Goal: Navigation & Orientation: Understand site structure

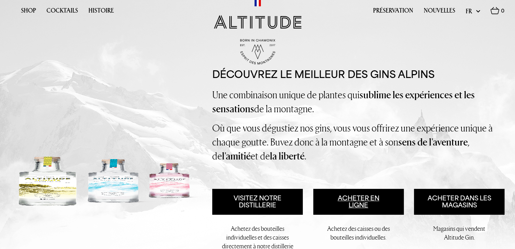
click at [355, 193] on link "Acheter en ligne" at bounding box center [358, 202] width 91 height 26
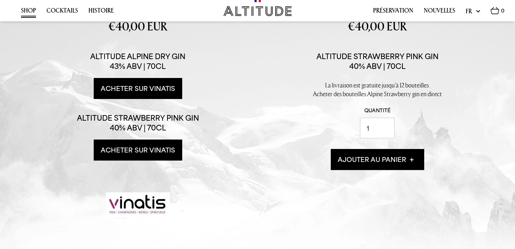
scroll to position [182, 0]
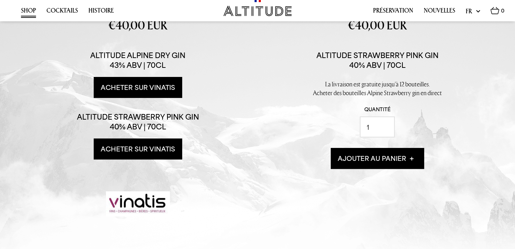
click at [27, 11] on link "Shop" at bounding box center [28, 12] width 15 height 11
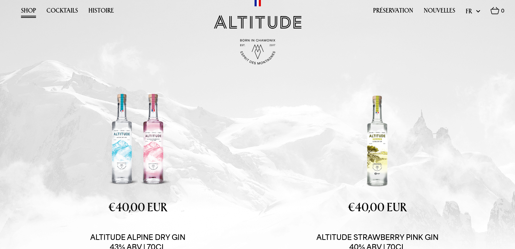
click at [66, 9] on link "Cocktails" at bounding box center [62, 12] width 31 height 11
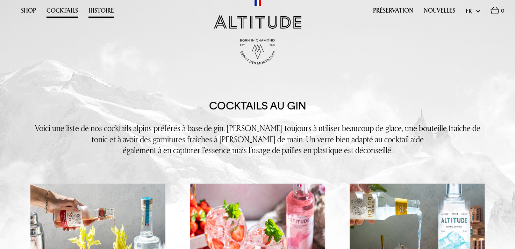
click at [100, 16] on link "Histoire" at bounding box center [101, 12] width 26 height 11
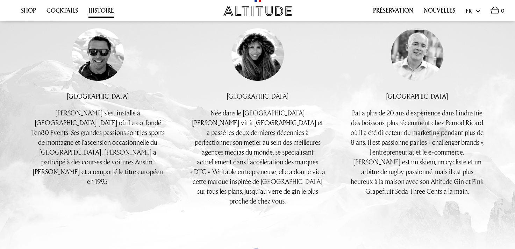
scroll to position [517, 0]
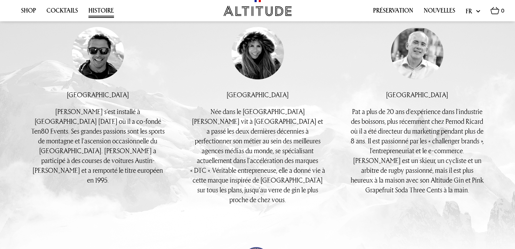
click at [308, 165] on span "Née dans le Berkshire, Kirstine vit à Londres et a passé les deux dernières déc…" at bounding box center [257, 156] width 135 height 98
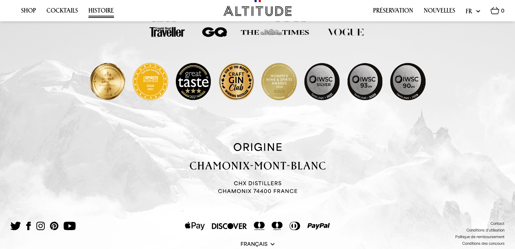
scroll to position [791, 0]
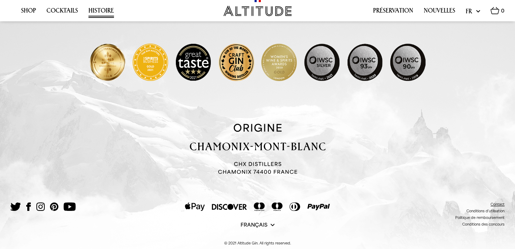
click at [494, 202] on link "Contact" at bounding box center [498, 204] width 14 height 4
